Goal: Find specific page/section

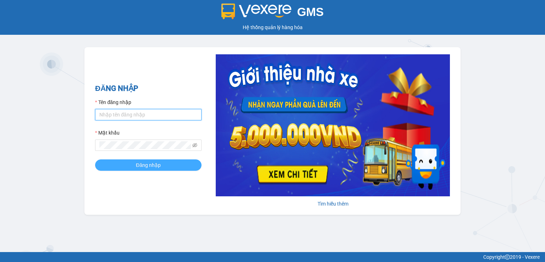
type input "kimlan.thanhcong"
click at [136, 168] on span "Đăng nhập" at bounding box center [148, 165] width 25 height 8
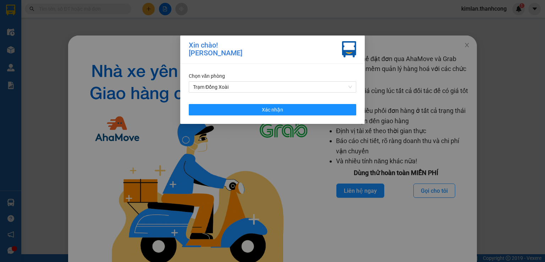
click at [462, 46] on div "Xin chào! [PERSON_NAME] Chọn văn phòng Trạm Đồng Xoài Xác nhận" at bounding box center [272, 131] width 545 height 262
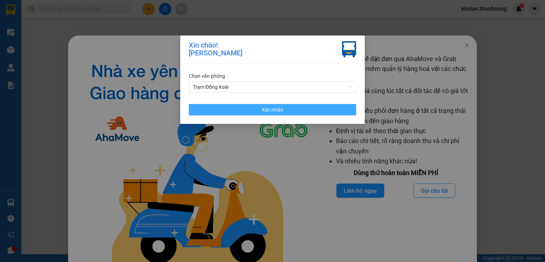
click at [263, 113] on span "Xác nhận" at bounding box center [272, 110] width 21 height 8
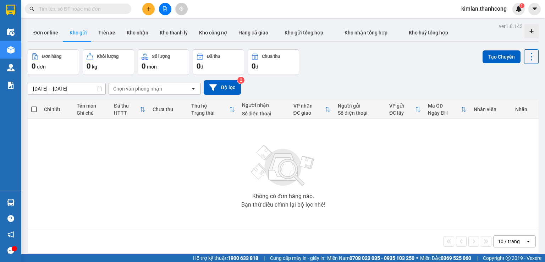
click at [82, 8] on input "text" at bounding box center [81, 9] width 84 height 8
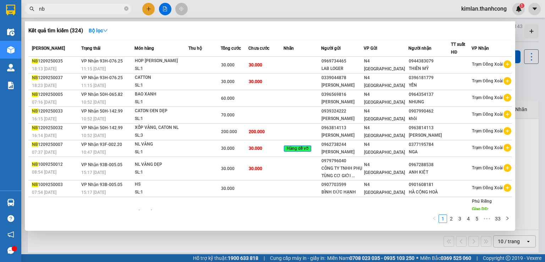
type input "nb"
click at [88, 241] on div at bounding box center [272, 131] width 545 height 262
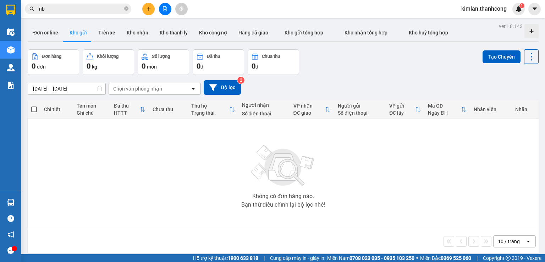
click at [95, 243] on div "10 / trang open" at bounding box center [283, 241] width 505 height 12
click at [89, 198] on div "Không có đơn hàng nào. Bạn thử điều chỉnh lại bộ lọc nhé!" at bounding box center [283, 174] width 504 height 106
click at [89, 196] on div "Không có đơn hàng nào. Bạn thử điều chỉnh lại bộ lọc nhé!" at bounding box center [283, 174] width 504 height 106
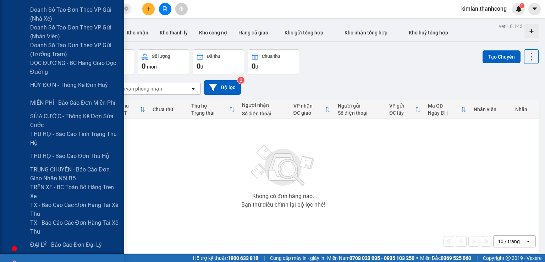
scroll to position [284, 0]
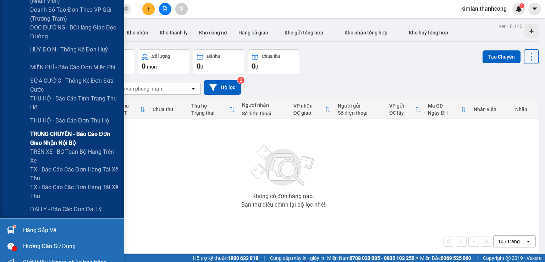
click at [94, 133] on span "TRUNG CHUYỂN - Báo cáo đơn giao nhận nội bộ" at bounding box center [74, 139] width 89 height 18
